Goal: Navigation & Orientation: Go to known website

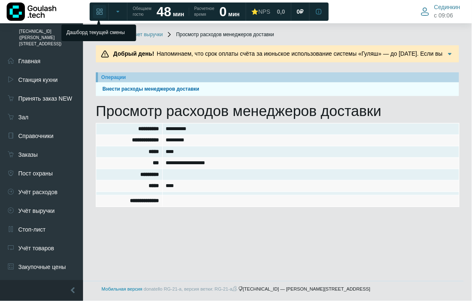
click at [95, 9] on link at bounding box center [99, 11] width 13 height 13
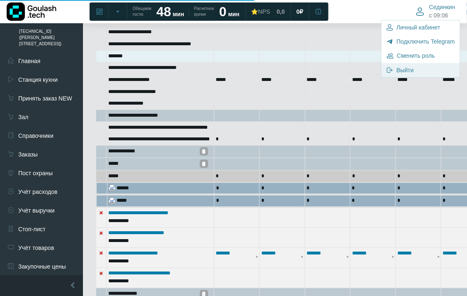
scroll to position [158, 0]
click at [425, 69] on link "Выйти" at bounding box center [421, 70] width 78 height 14
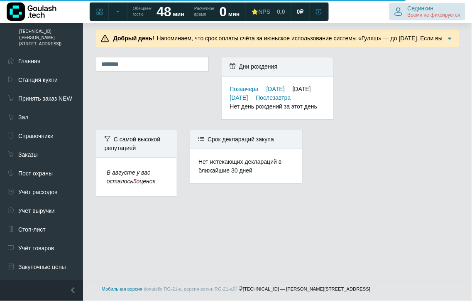
click at [416, 16] on span "Время не фиксируется" at bounding box center [434, 15] width 53 height 7
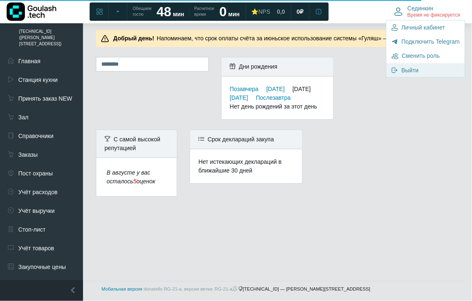
click at [404, 67] on span "Выйти" at bounding box center [409, 69] width 17 height 7
